Goal: Information Seeking & Learning: Learn about a topic

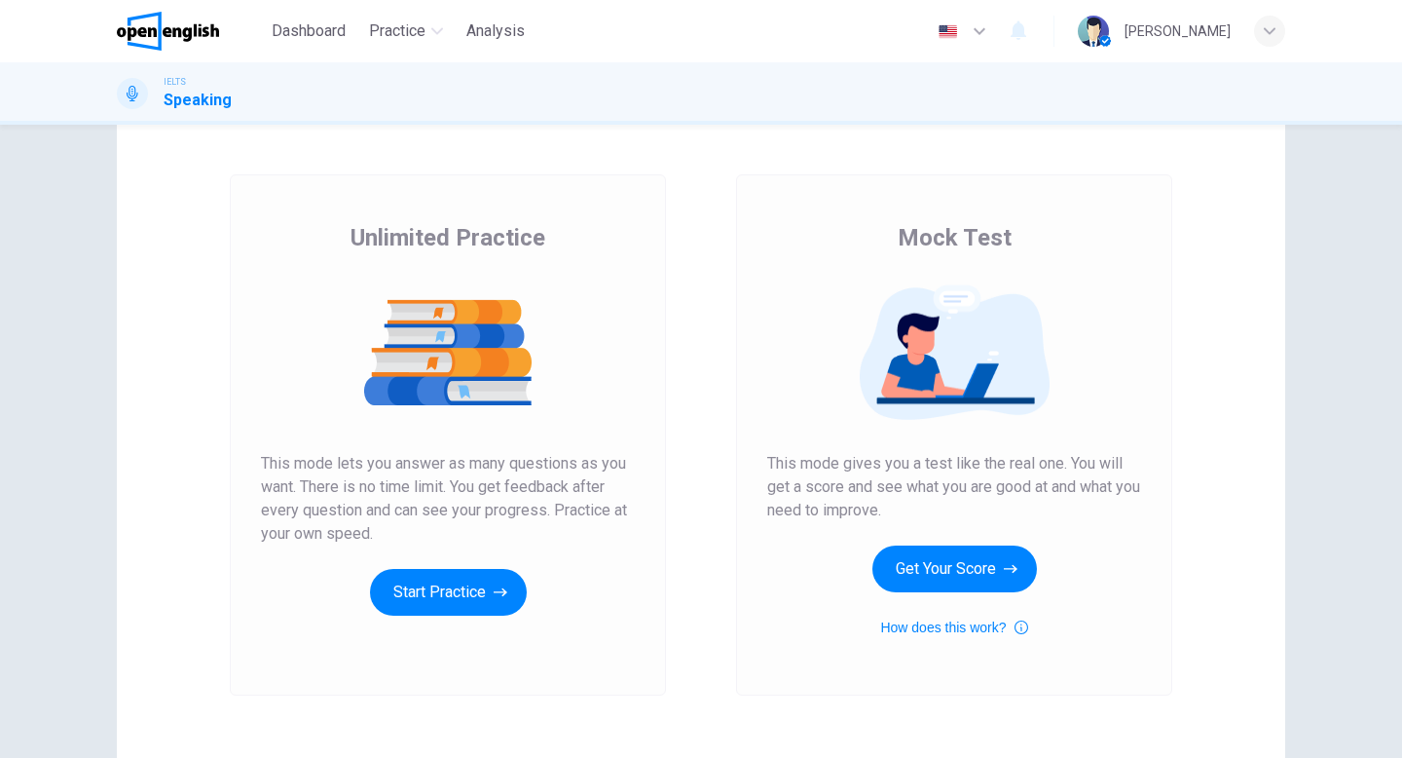
scroll to position [77, 0]
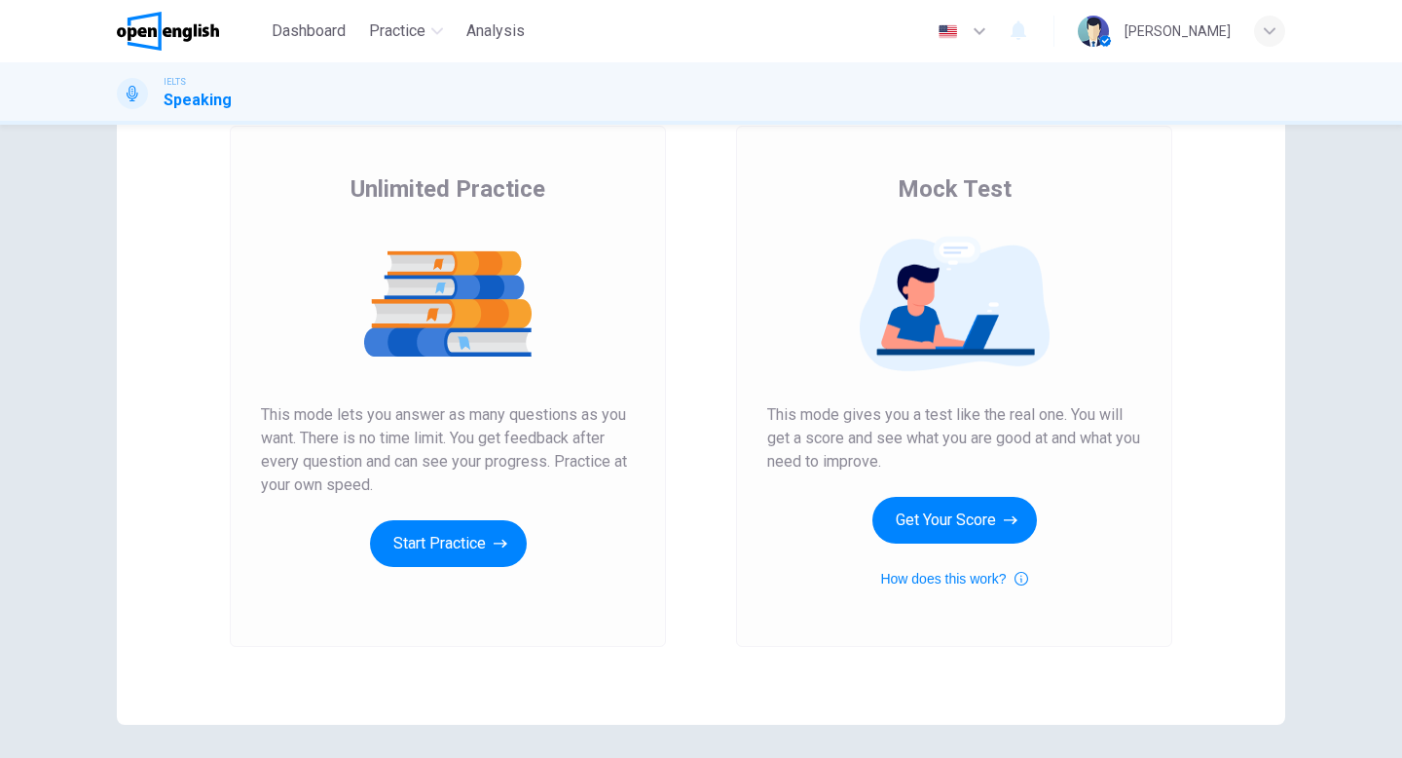
scroll to position [101, 0]
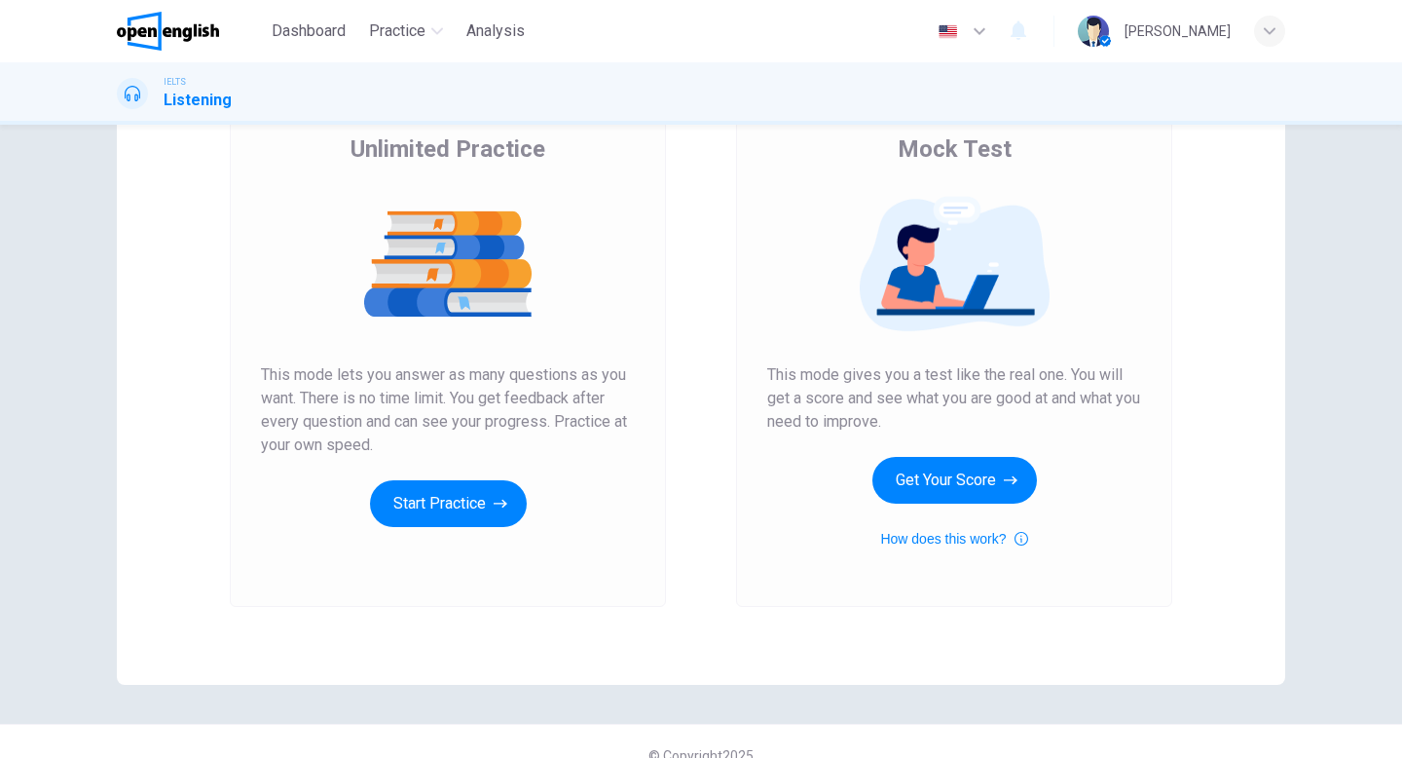
scroll to position [153, 0]
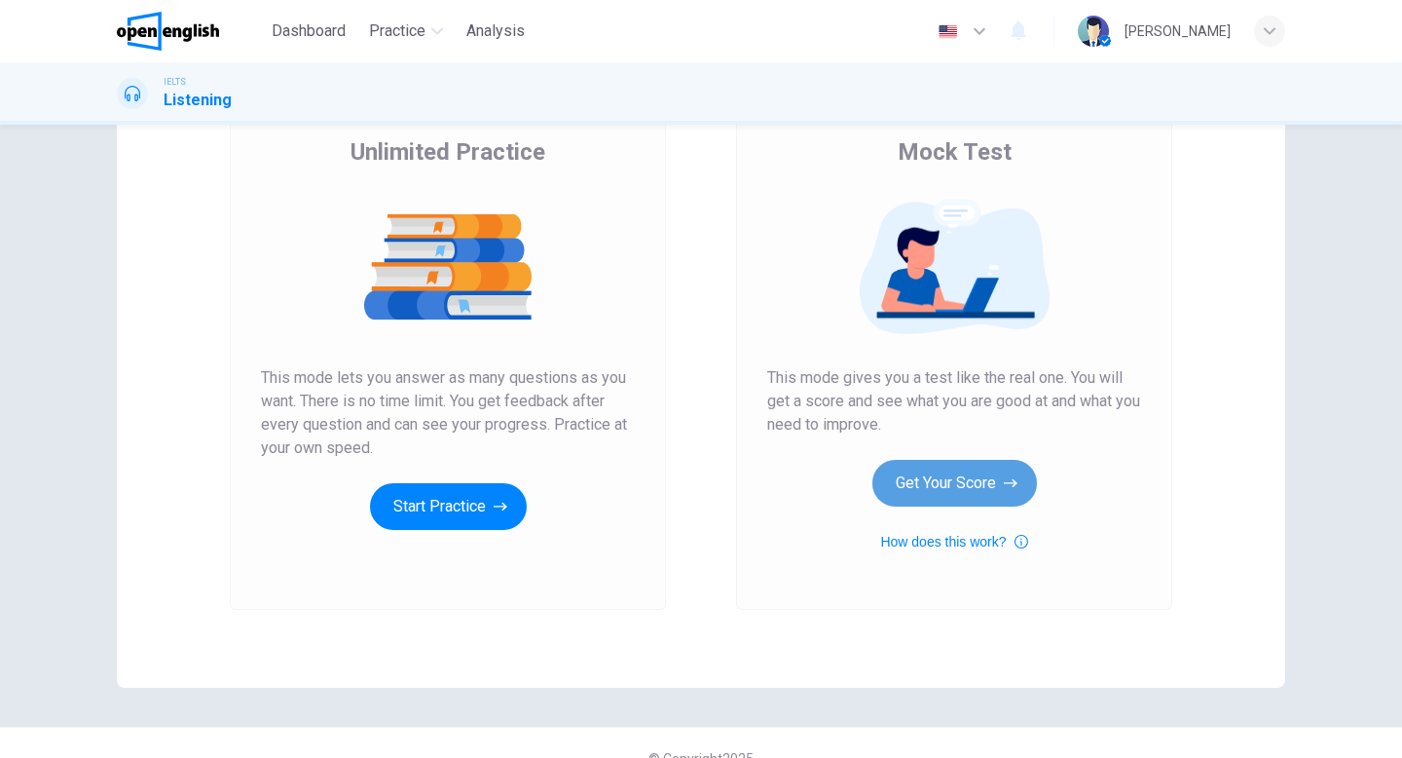
click at [936, 487] on button "Get Your Score" at bounding box center [954, 483] width 165 height 47
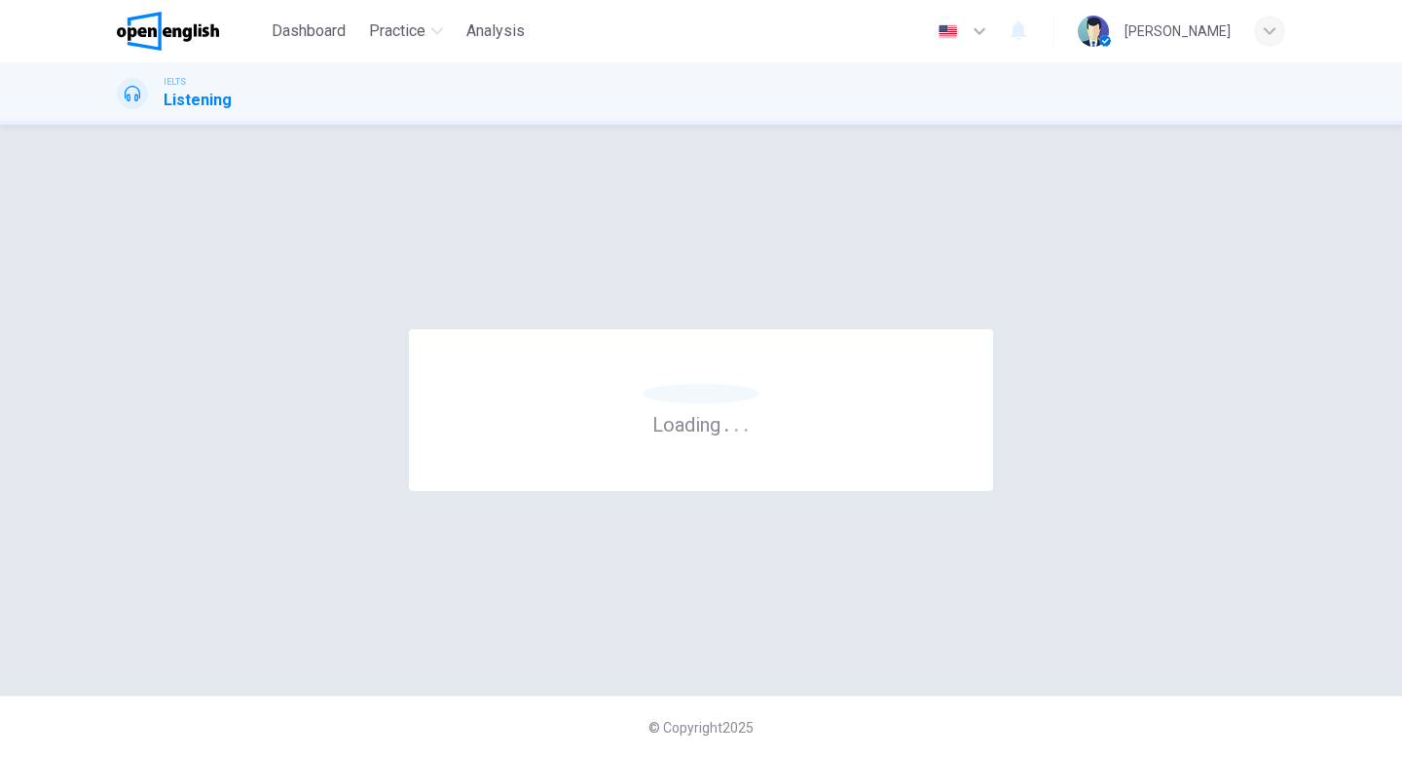
scroll to position [0, 0]
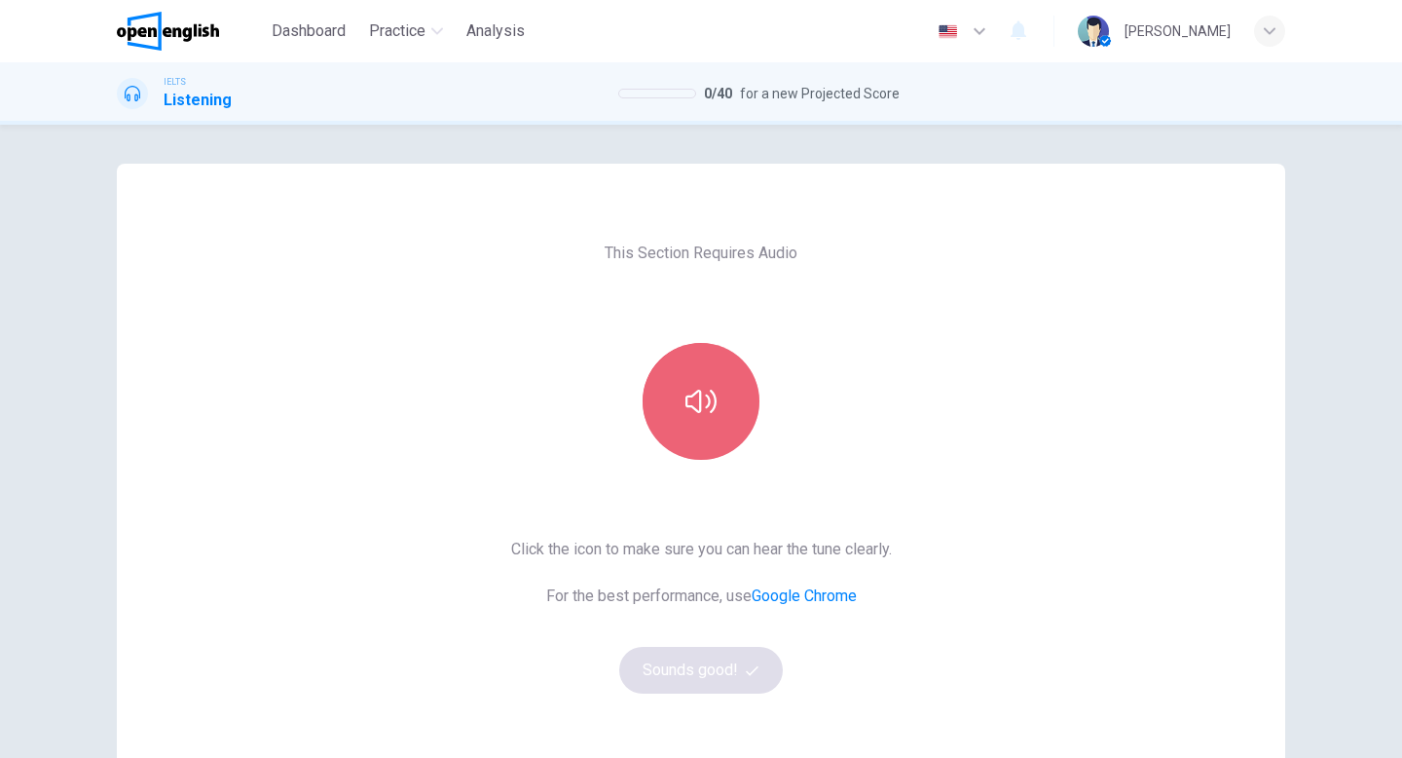
click at [691, 414] on icon "button" at bounding box center [700, 401] width 31 height 31
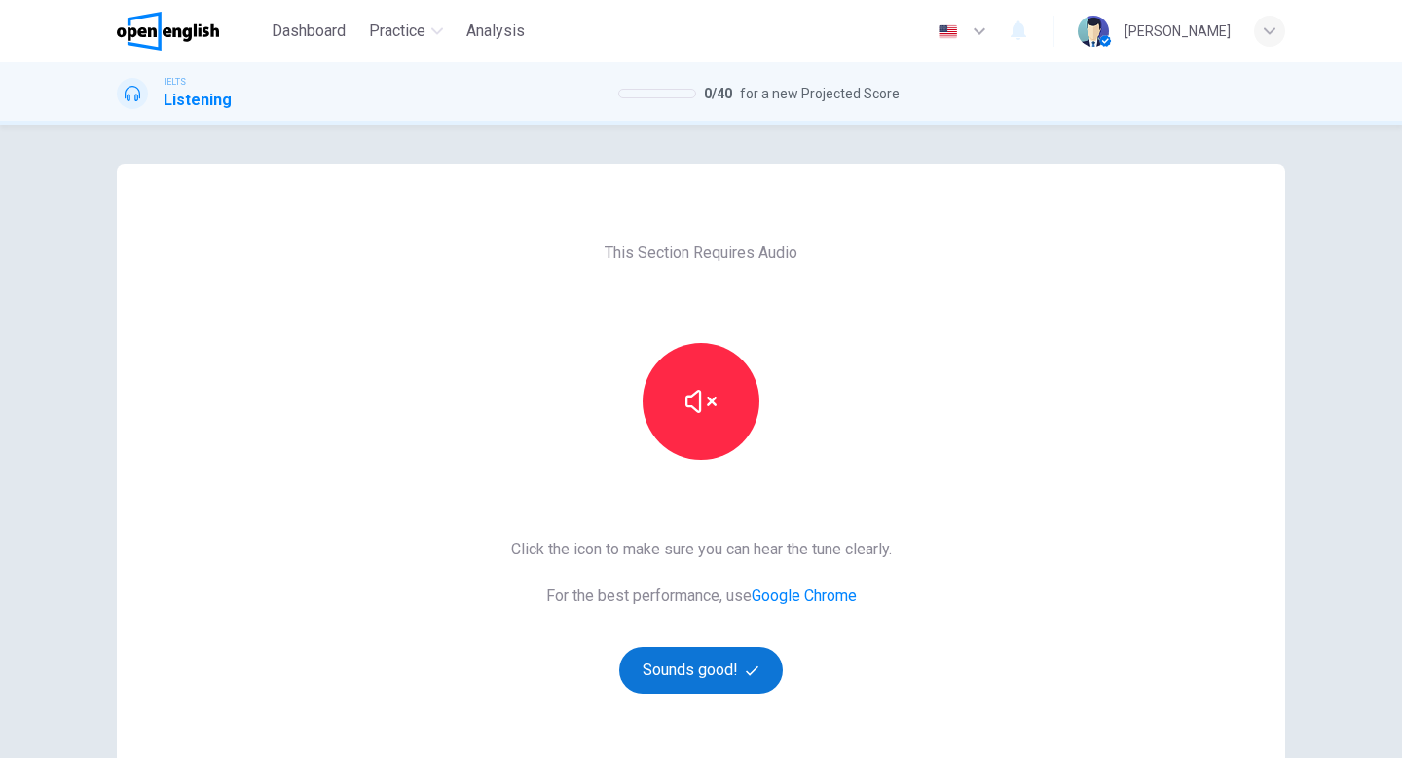
click at [726, 664] on button "Sounds good!" at bounding box center [701, 670] width 164 height 47
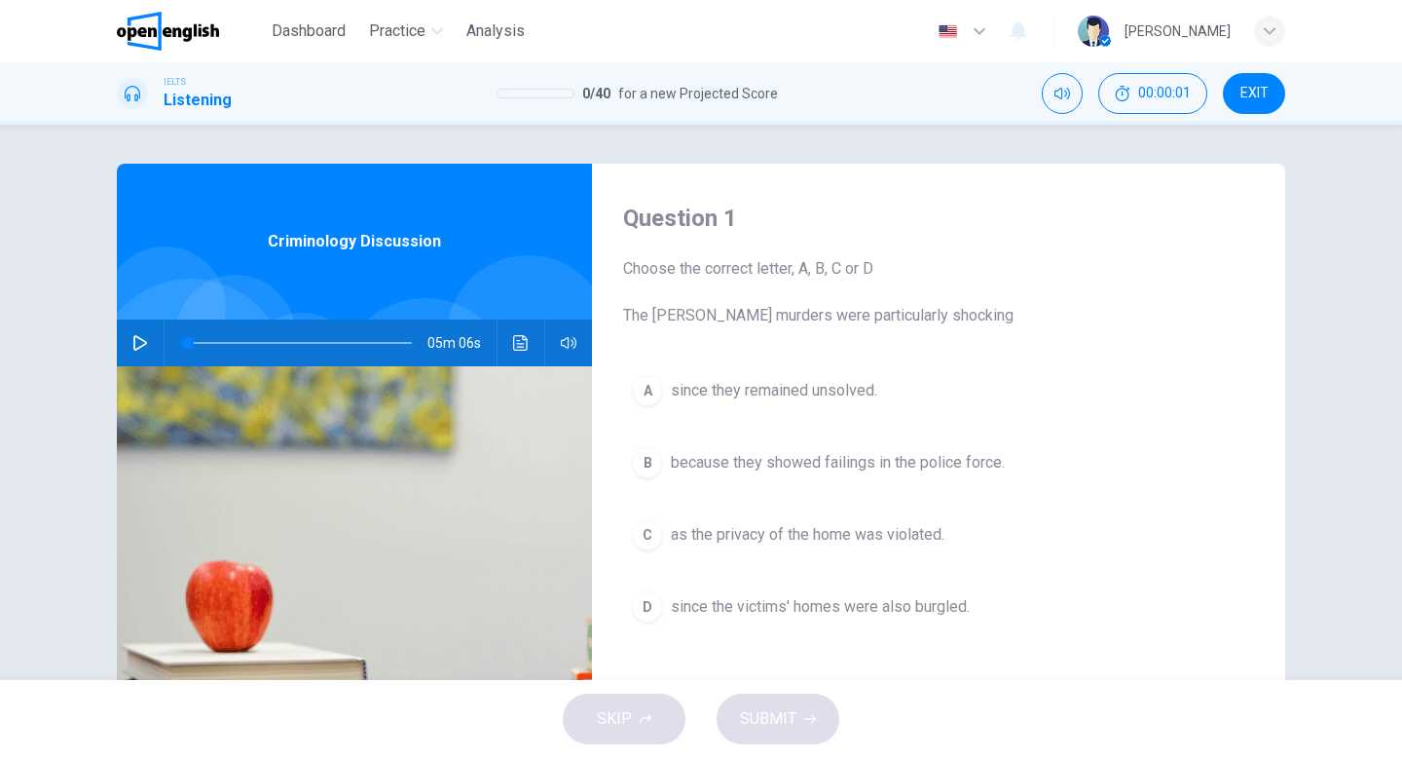
click at [140, 346] on icon "button" at bounding box center [140, 343] width 14 height 16
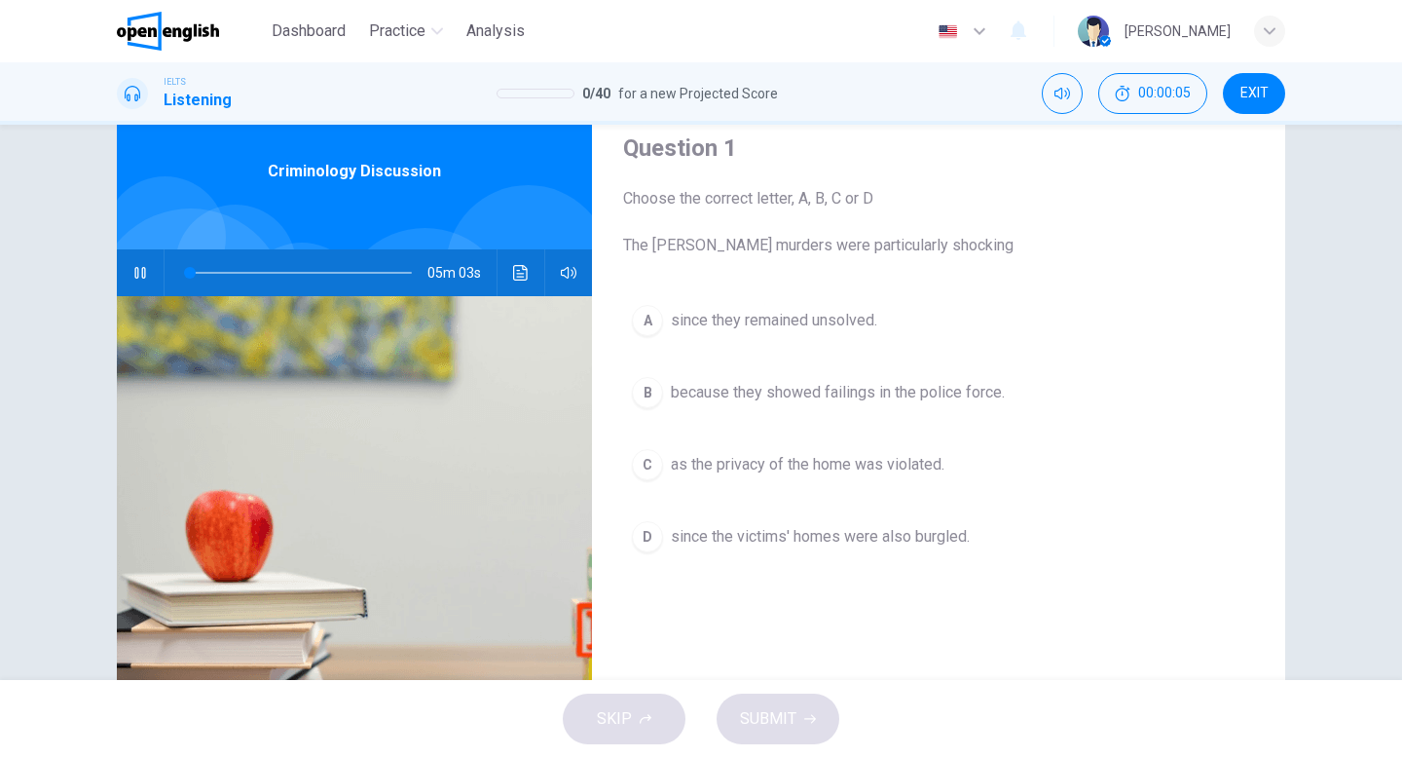
scroll to position [68, 0]
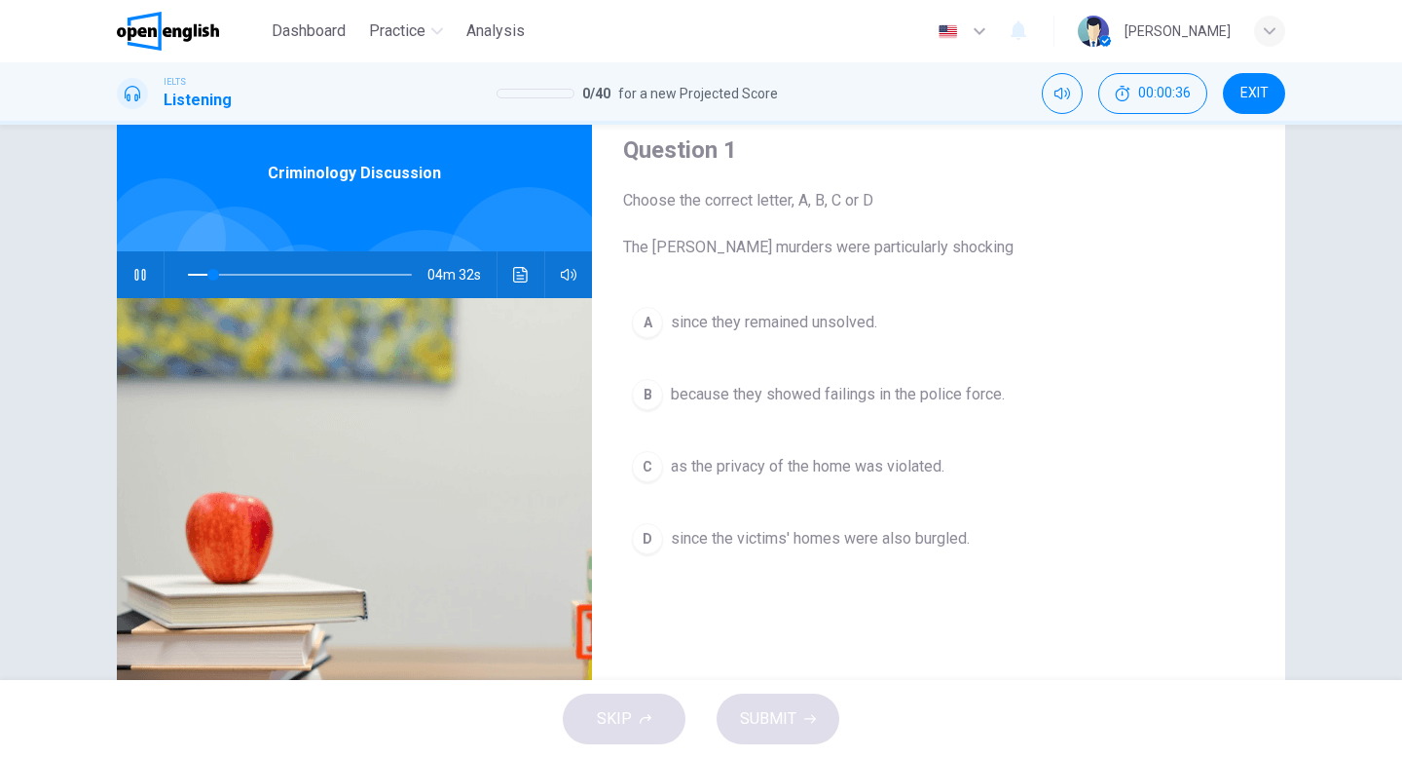
click at [147, 262] on button "button" at bounding box center [140, 274] width 31 height 47
type input "**"
